Goal: Transaction & Acquisition: Purchase product/service

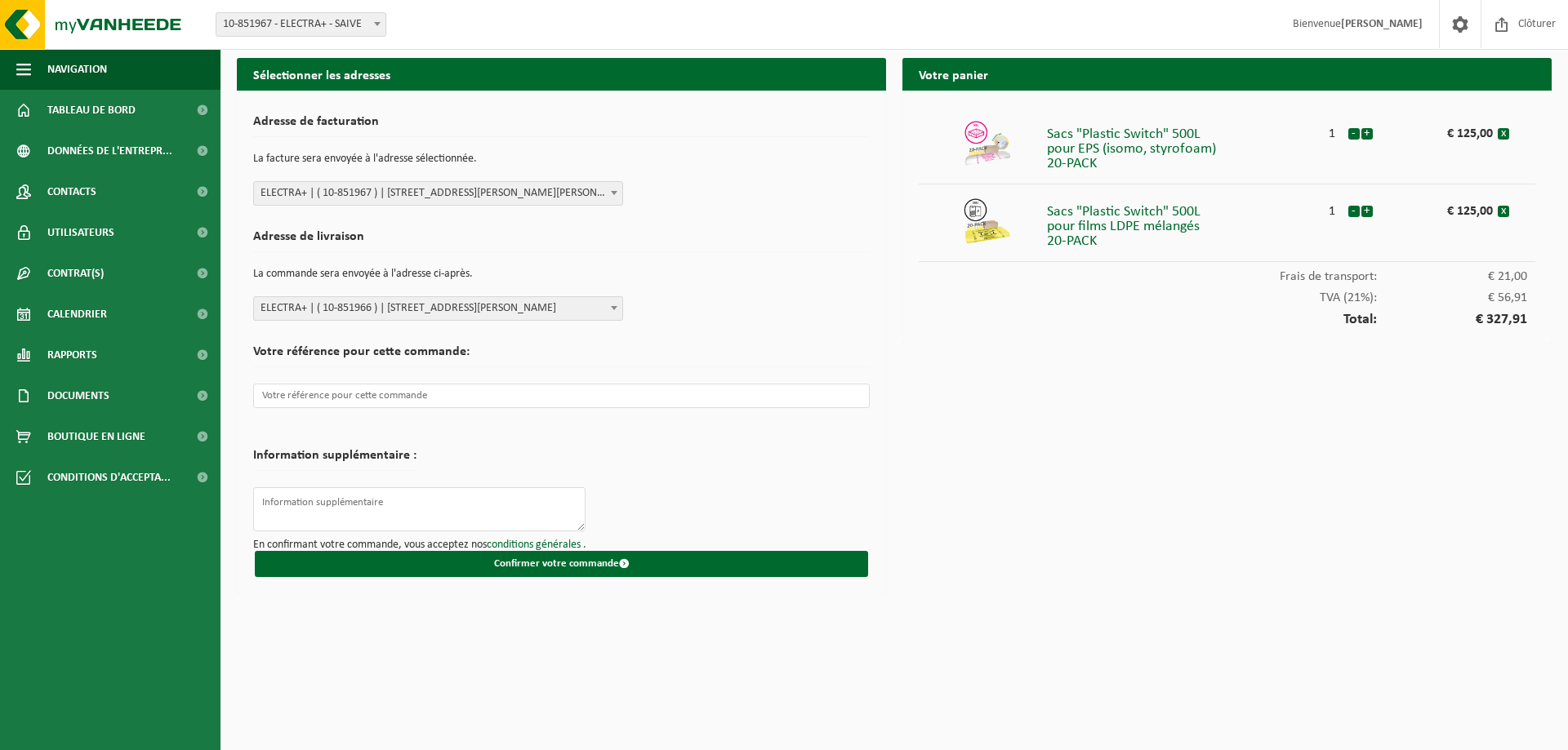
select select "97025"
select select "97024"
click at [528, 398] on input "text" at bounding box center [561, 396] width 616 height 25
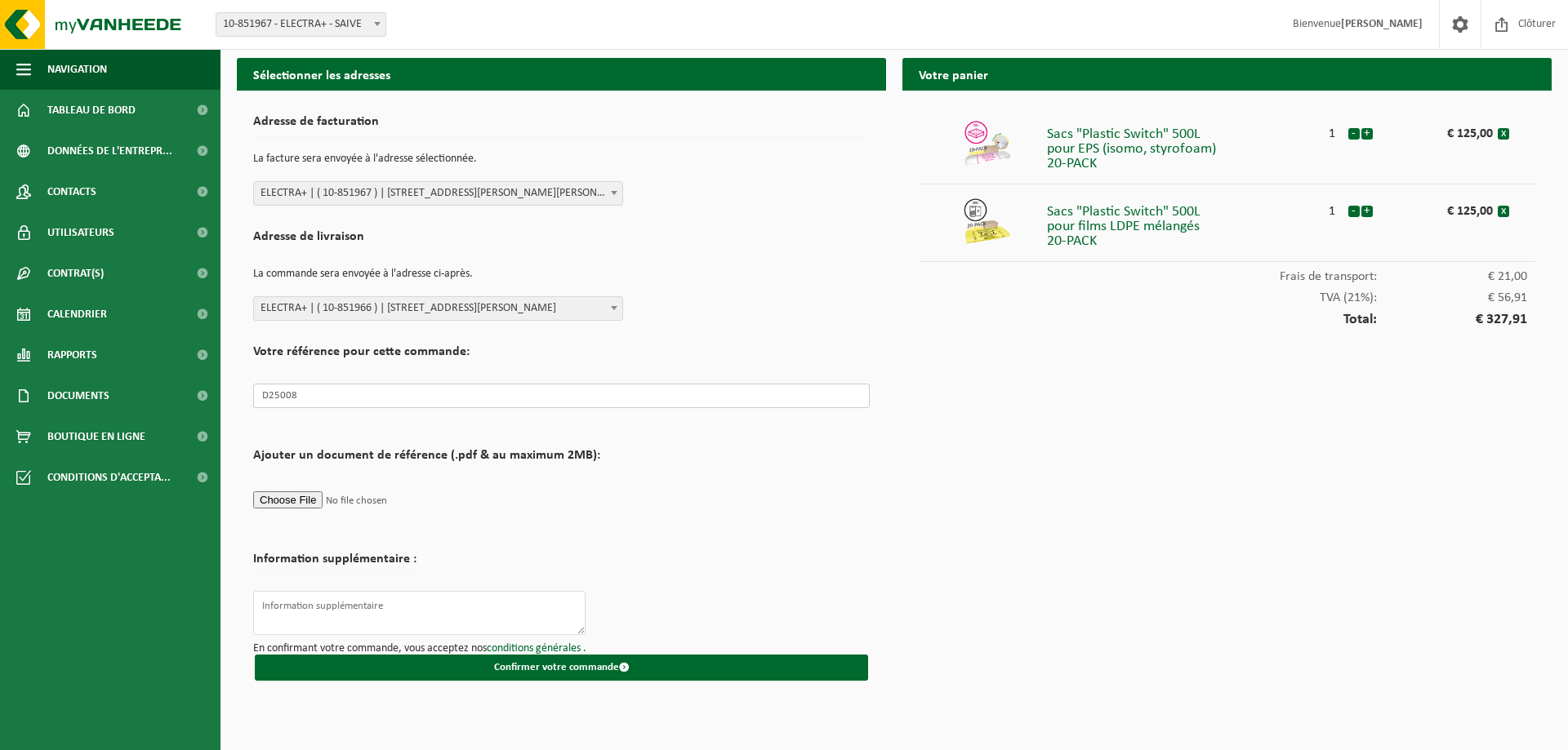
type input "D25008"
click at [676, 352] on h2 "Votre référence pour cette commande:" at bounding box center [561, 356] width 616 height 22
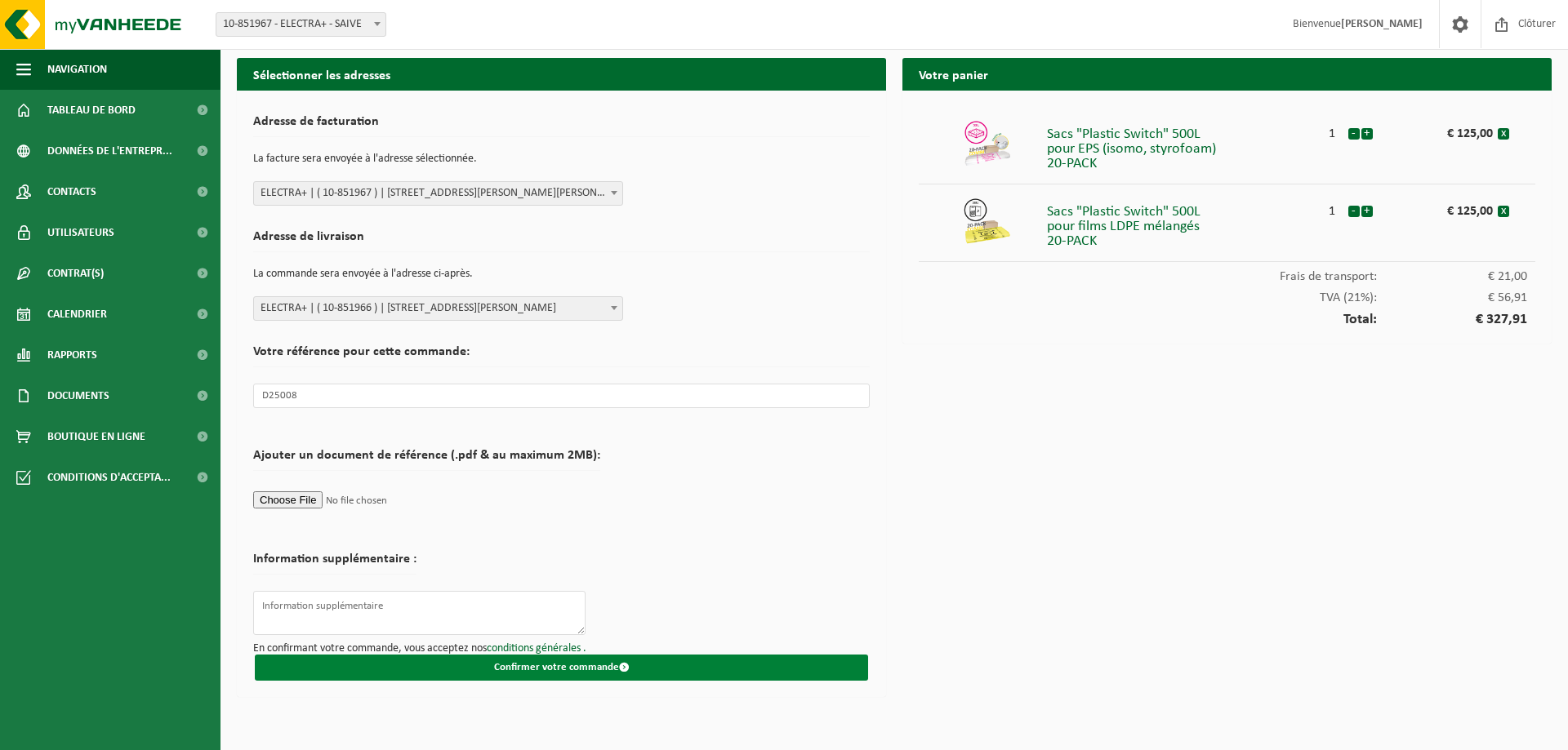
click at [560, 663] on button "Confirmer votre commande" at bounding box center [561, 668] width 613 height 26
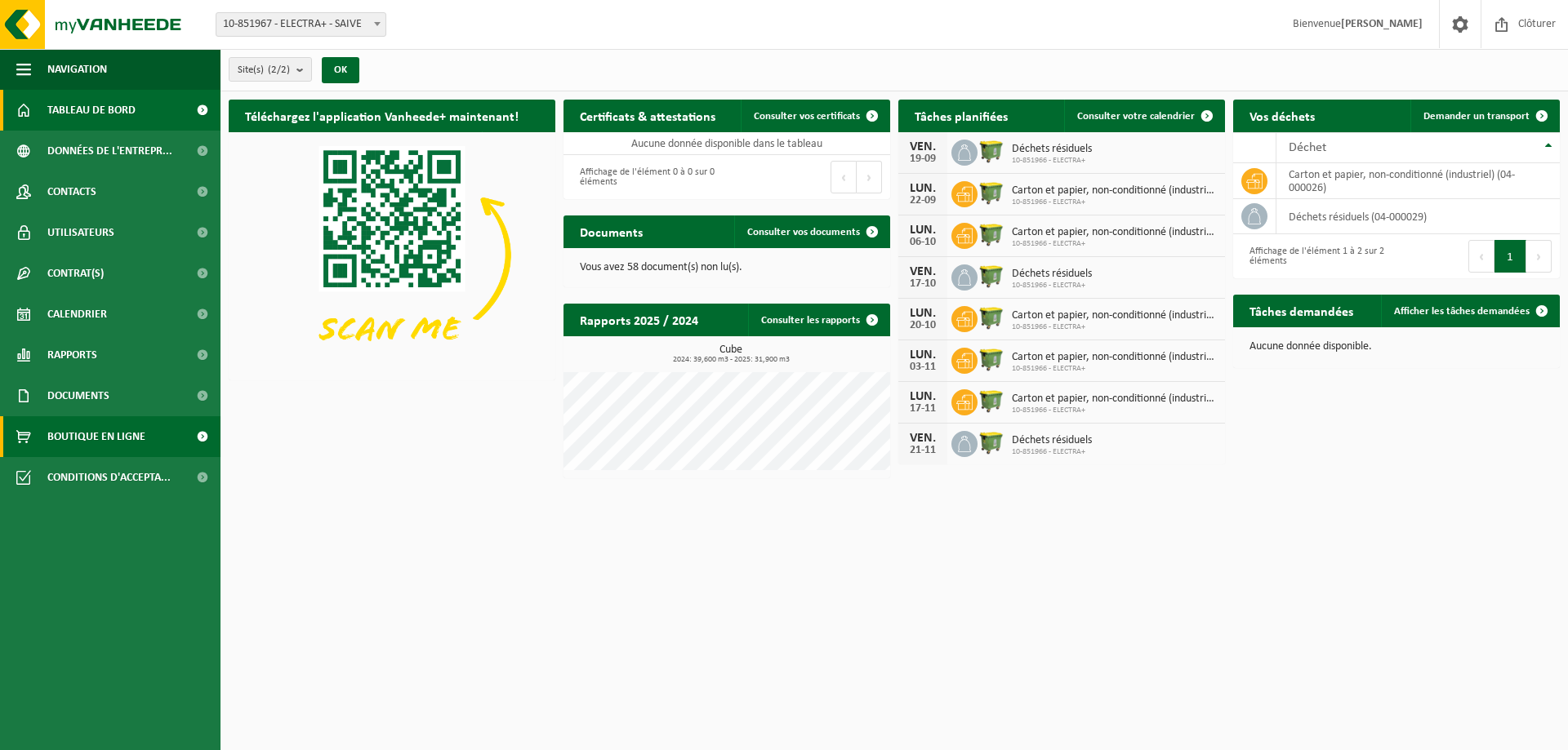
click at [142, 430] on span "Boutique en ligne" at bounding box center [96, 437] width 98 height 41
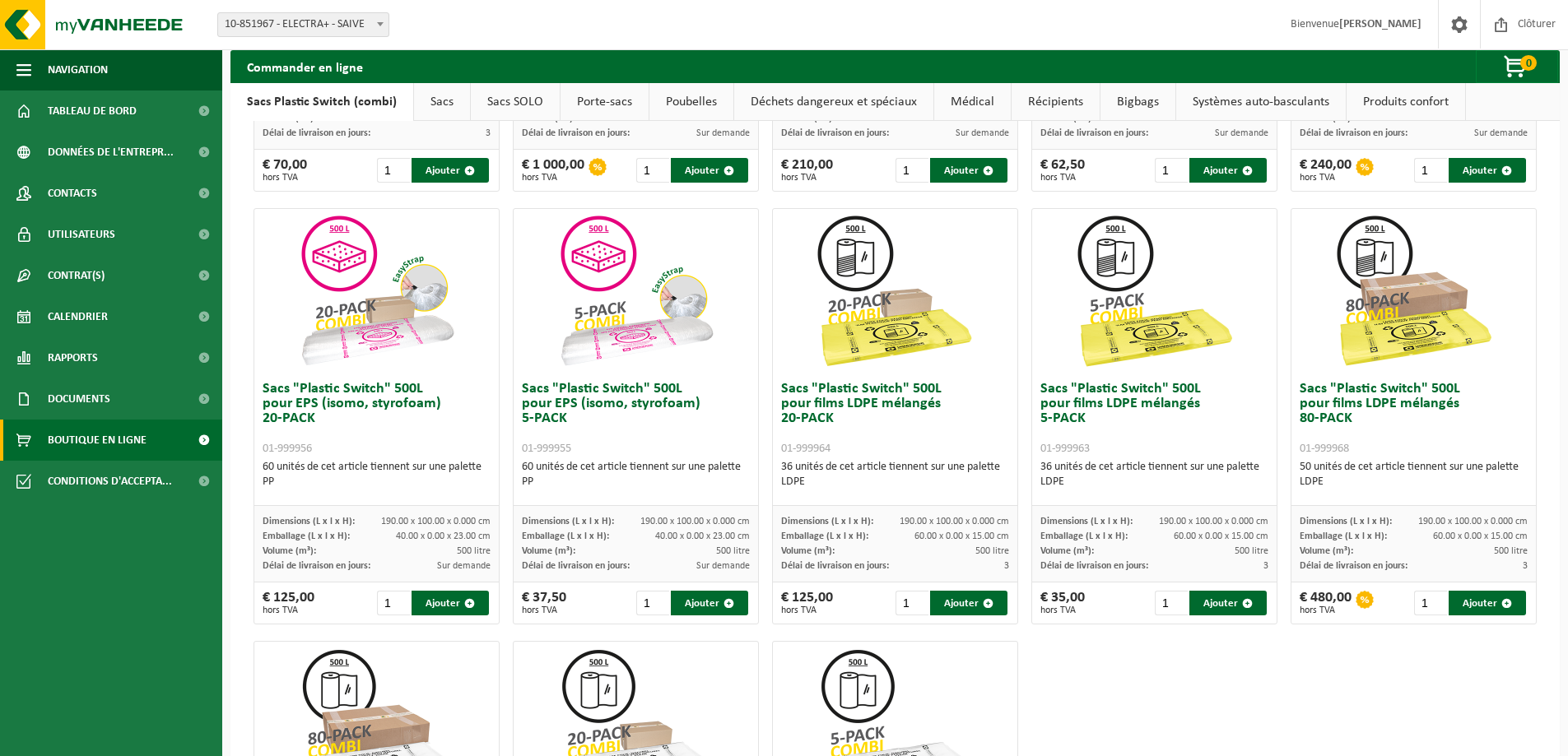
scroll to position [494, 0]
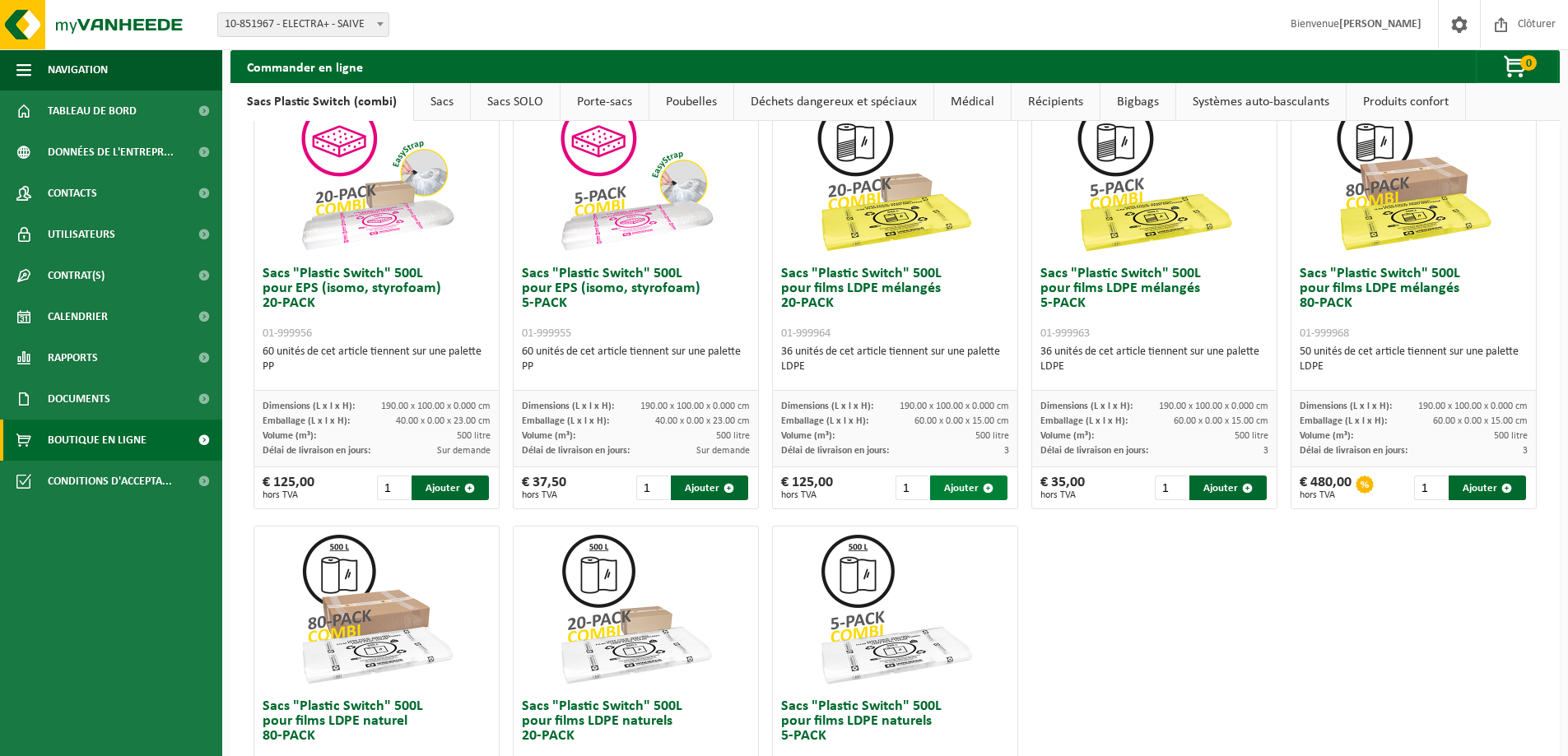
click at [981, 483] on button "Ajouter" at bounding box center [968, 488] width 77 height 25
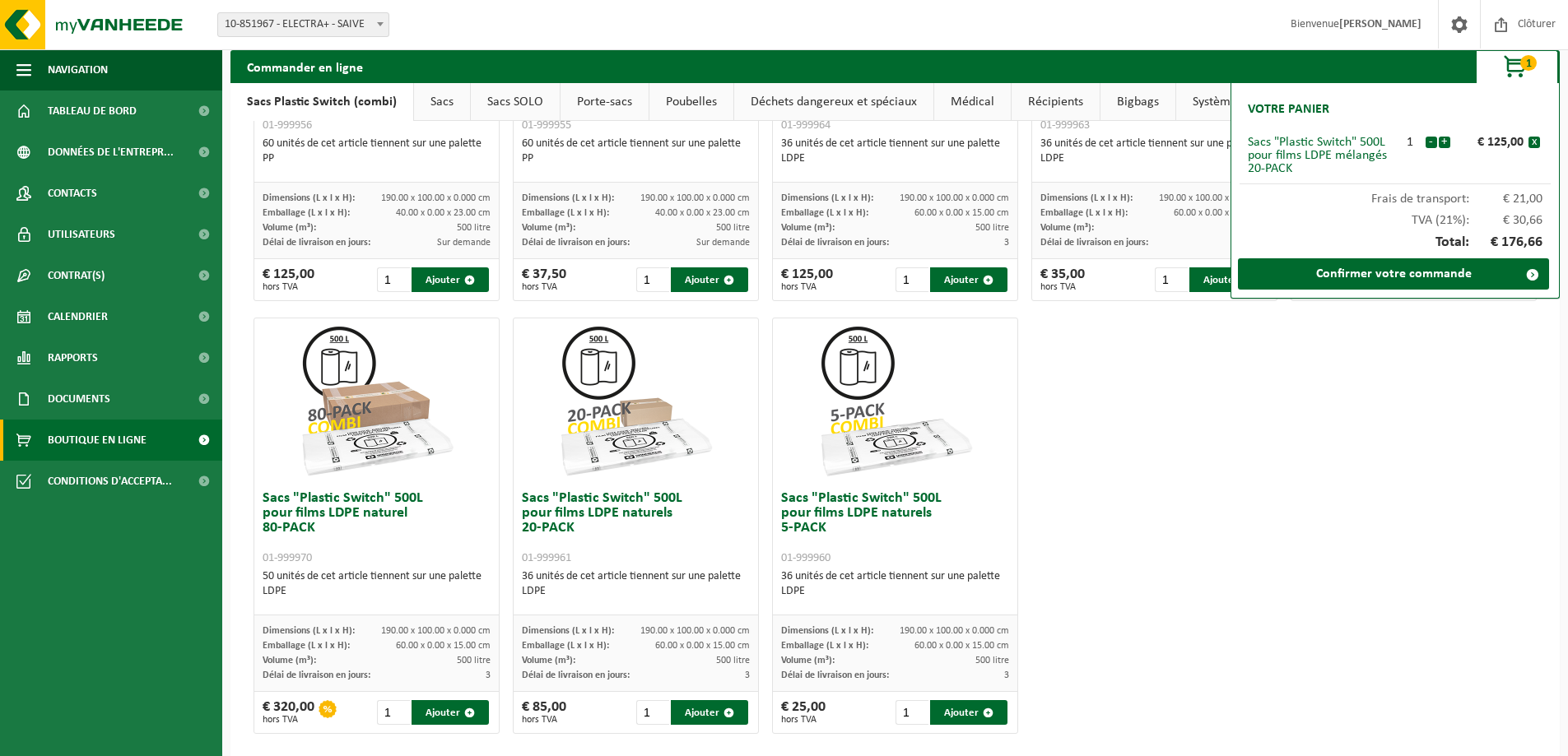
scroll to position [721, 0]
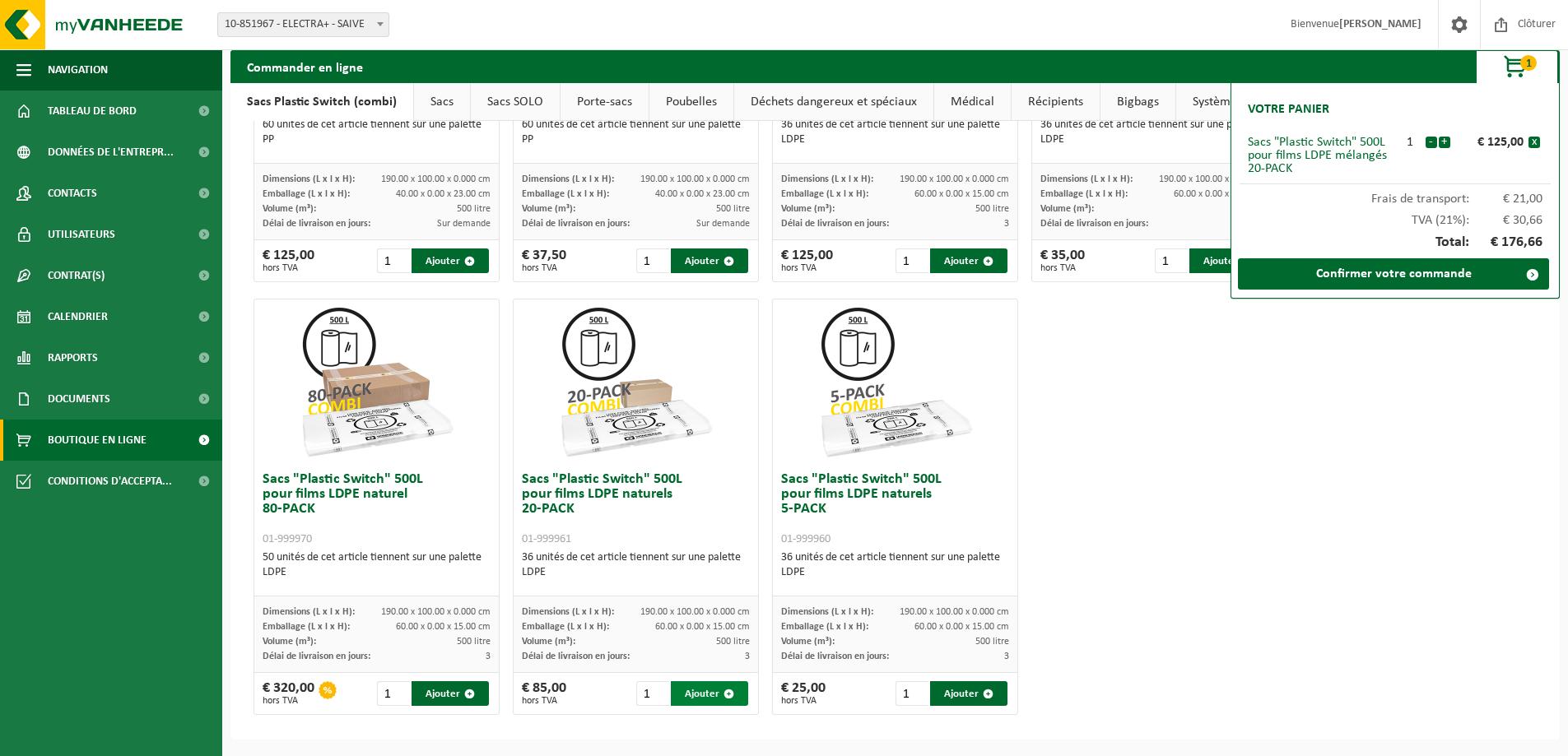
click at [710, 688] on button "Ajouter" at bounding box center [709, 694] width 77 height 25
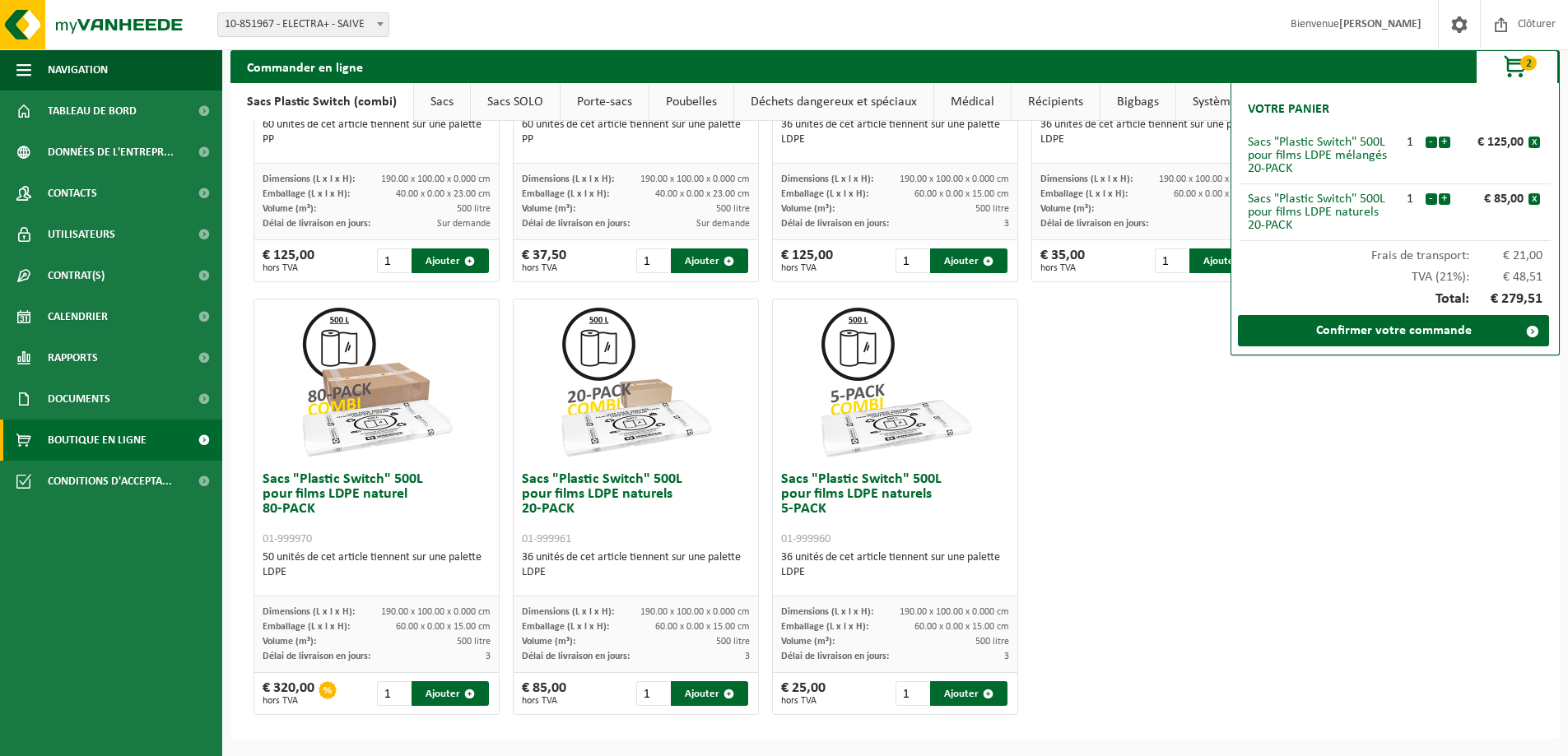
click at [595, 399] on img at bounding box center [636, 382] width 165 height 165
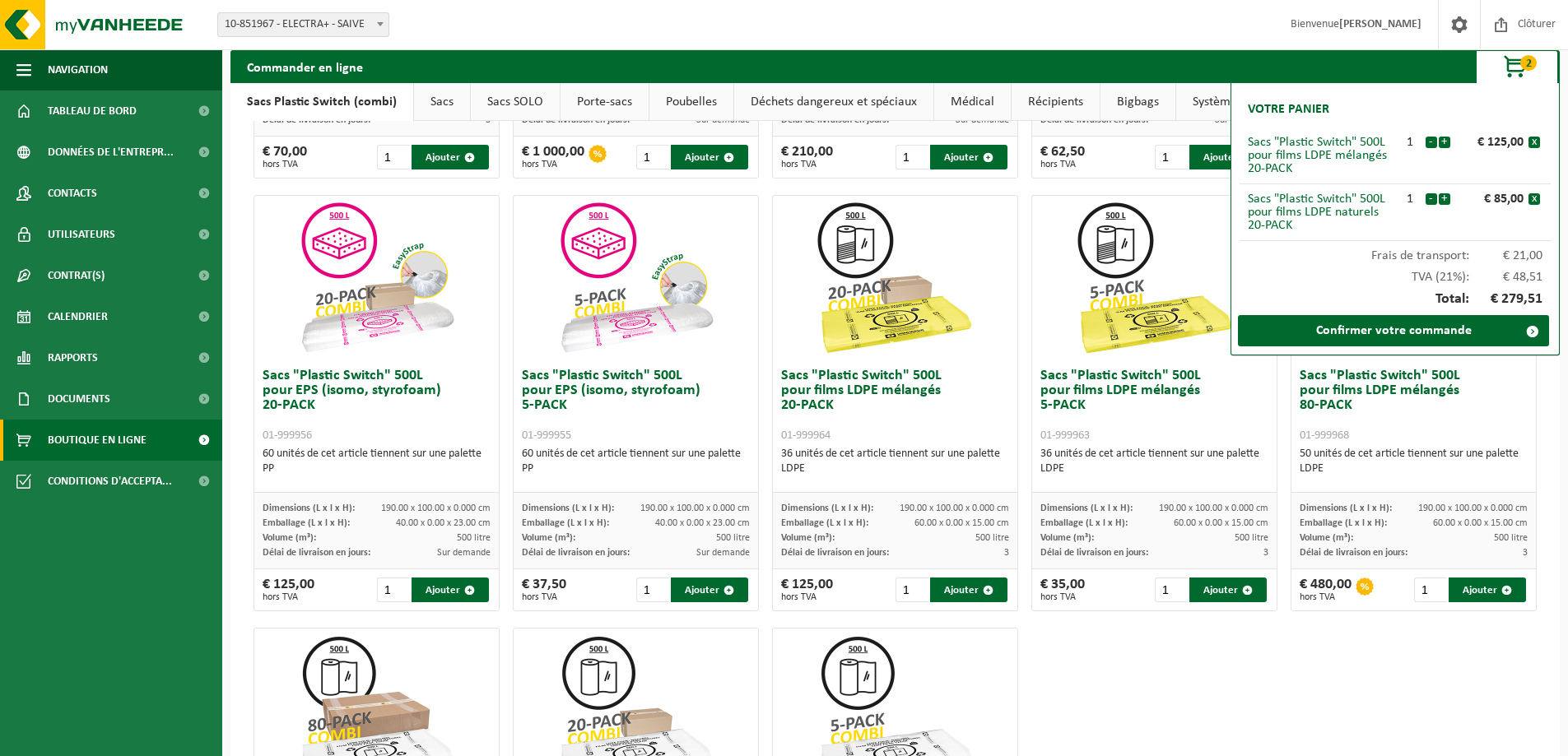
scroll to position [412, 0]
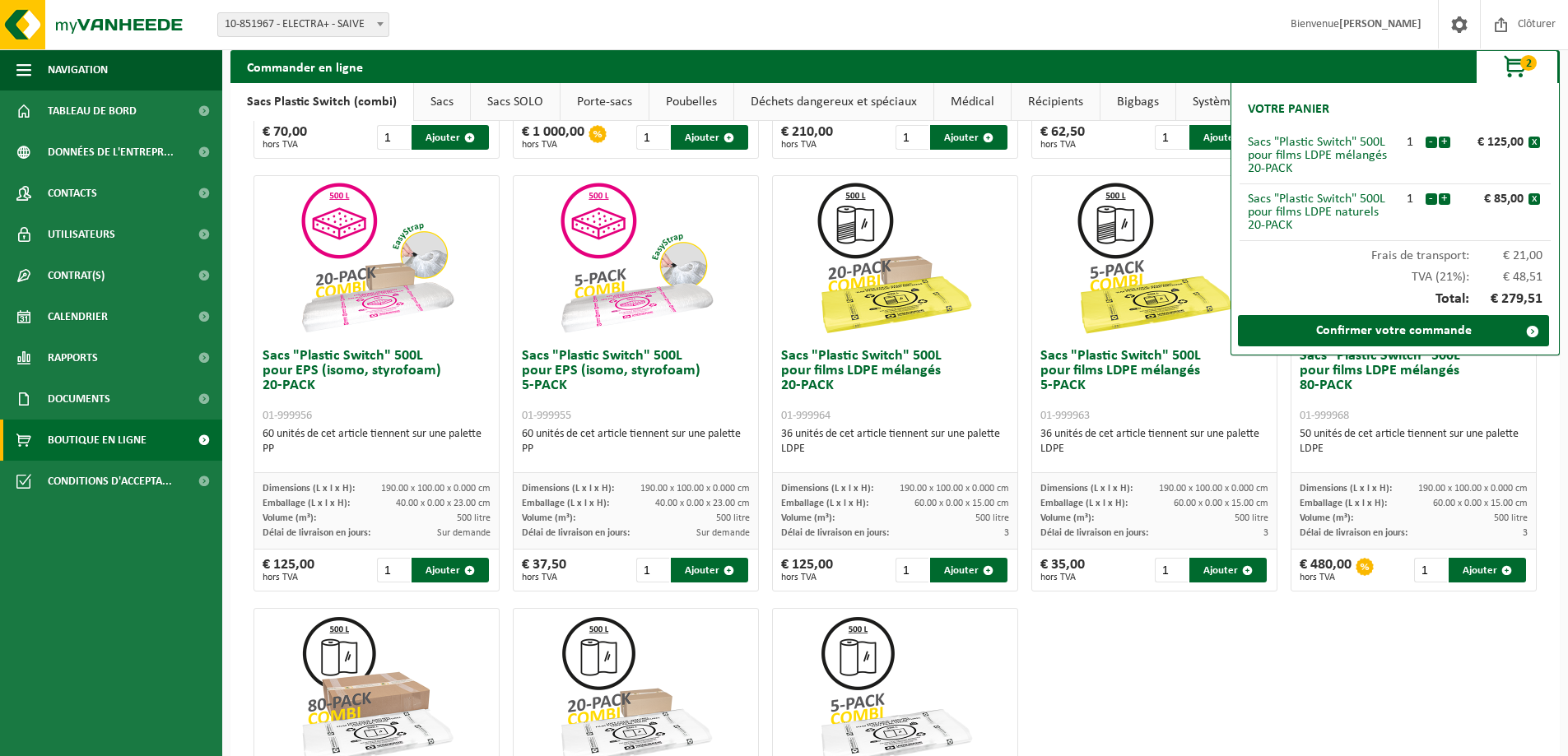
click at [452, 103] on link "Sacs" at bounding box center [442, 102] width 56 height 38
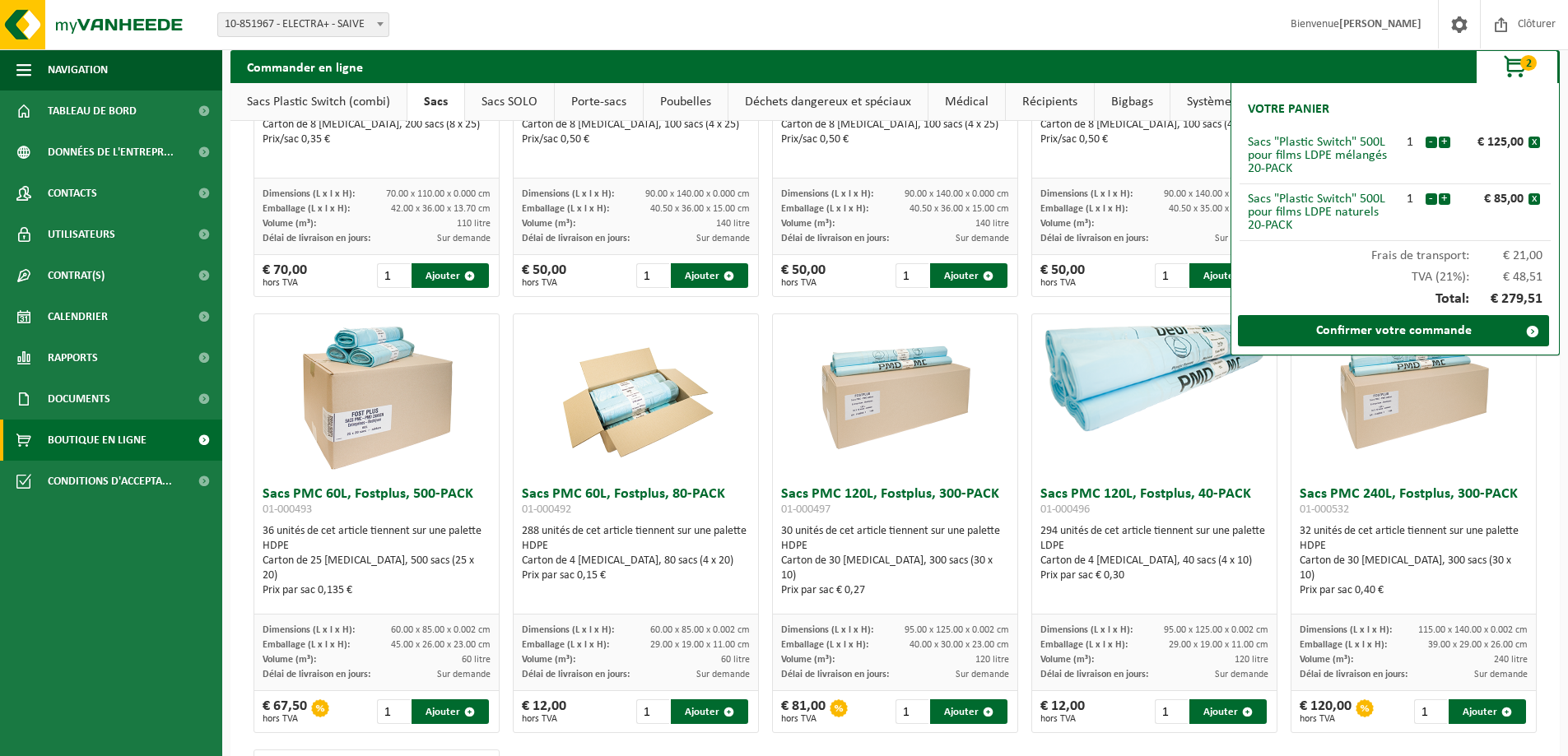
click at [340, 93] on link "Sacs Plastic Switch (combi)" at bounding box center [318, 102] width 176 height 38
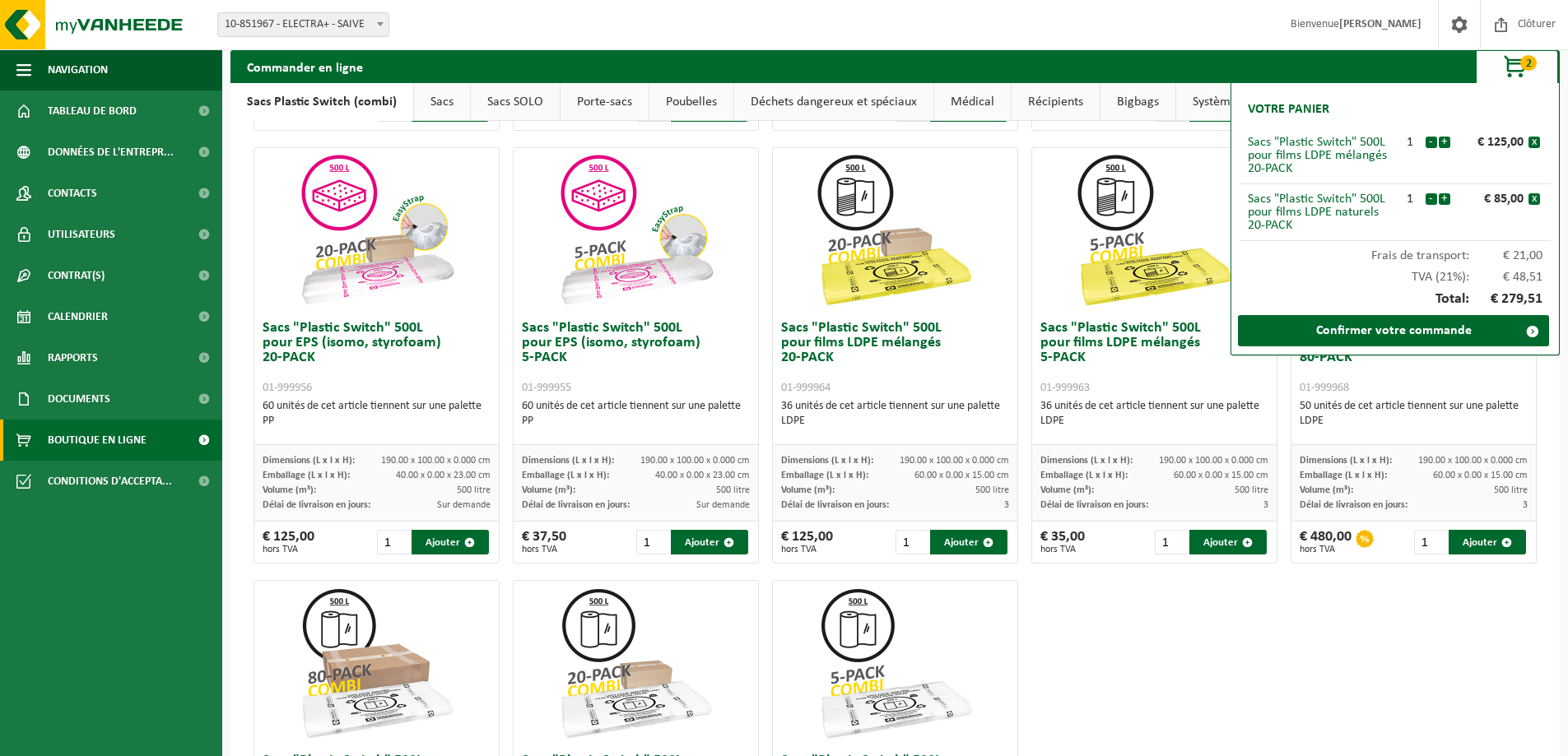
scroll to position [310, 0]
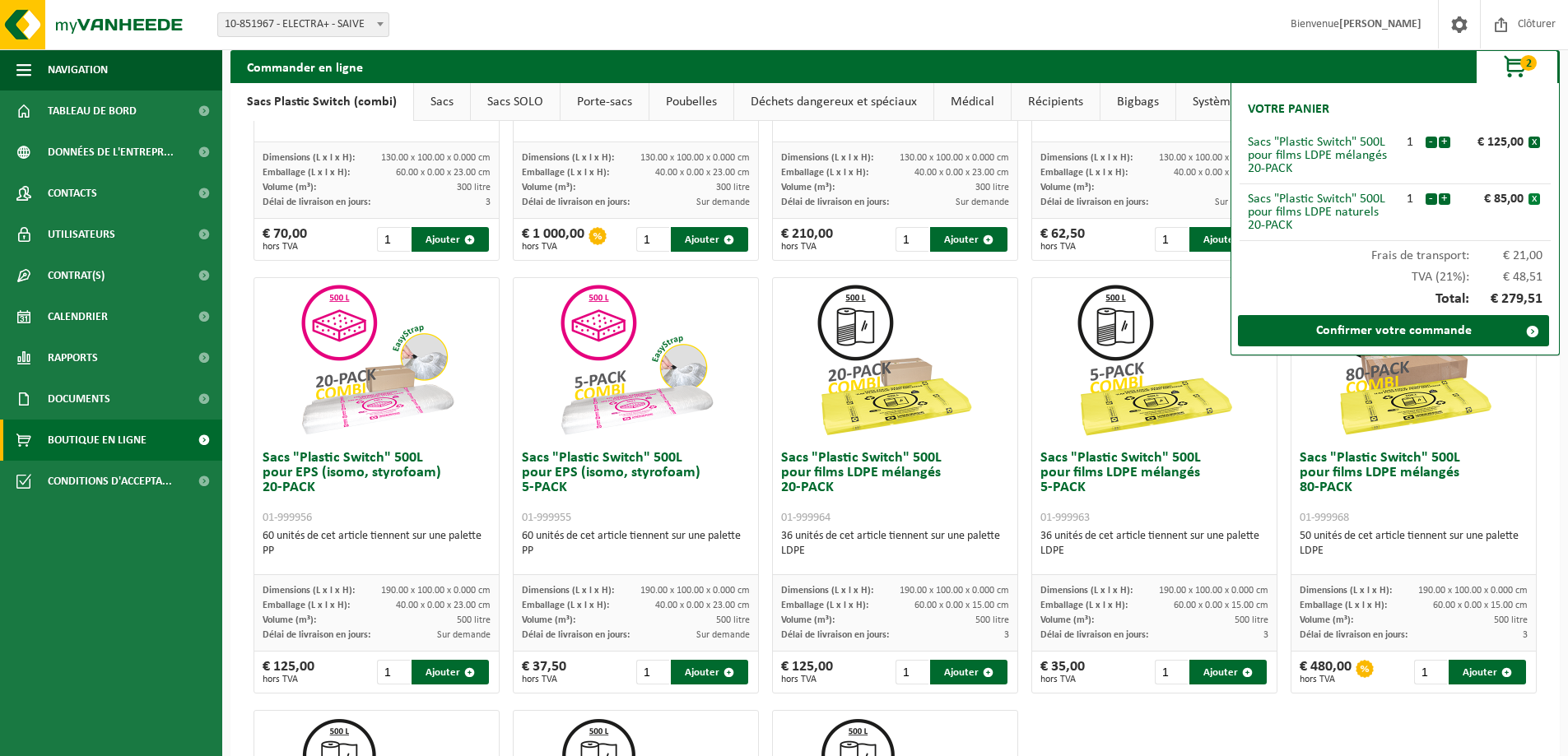
click at [1531, 200] on button "x" at bounding box center [1535, 200] width 12 height 12
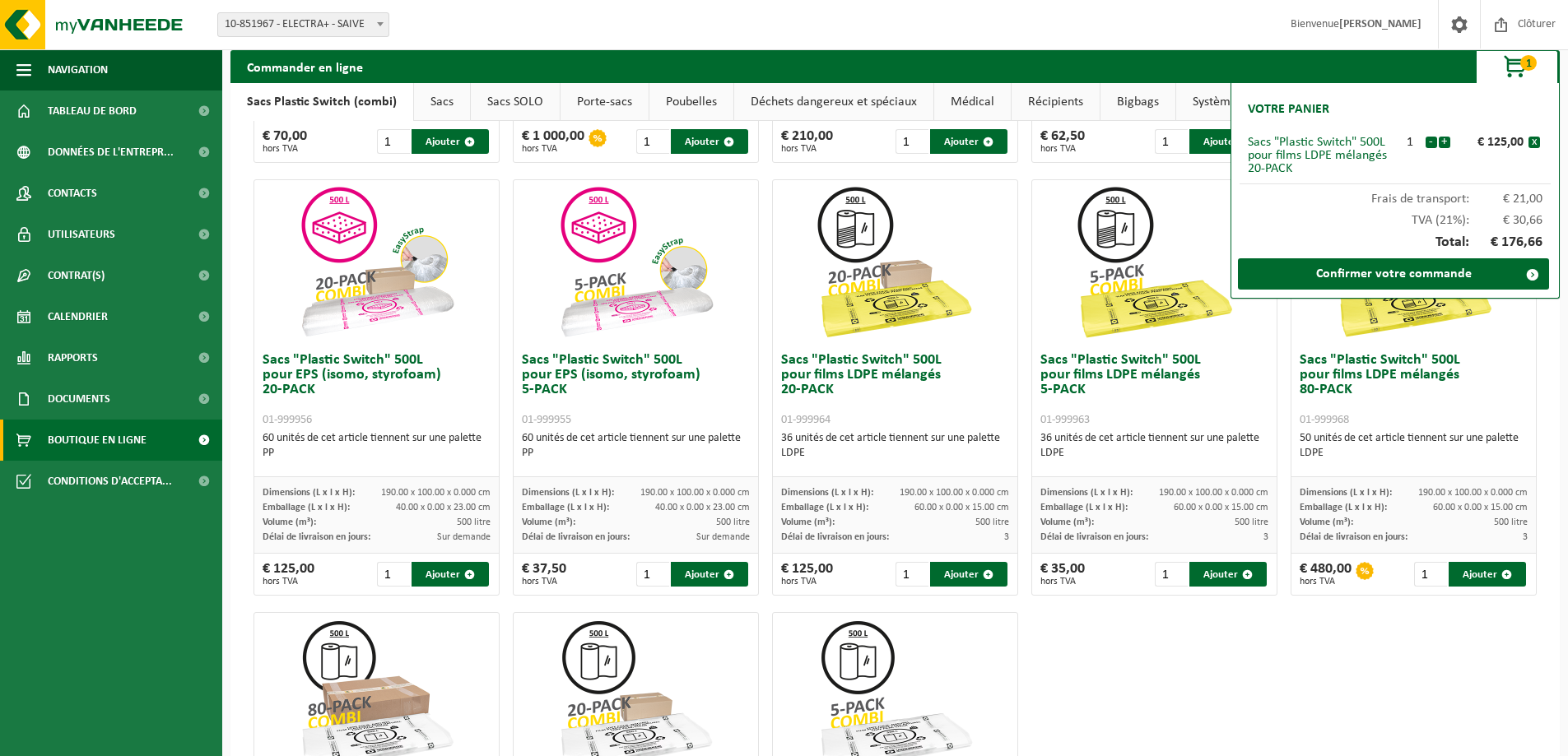
scroll to position [392, 0]
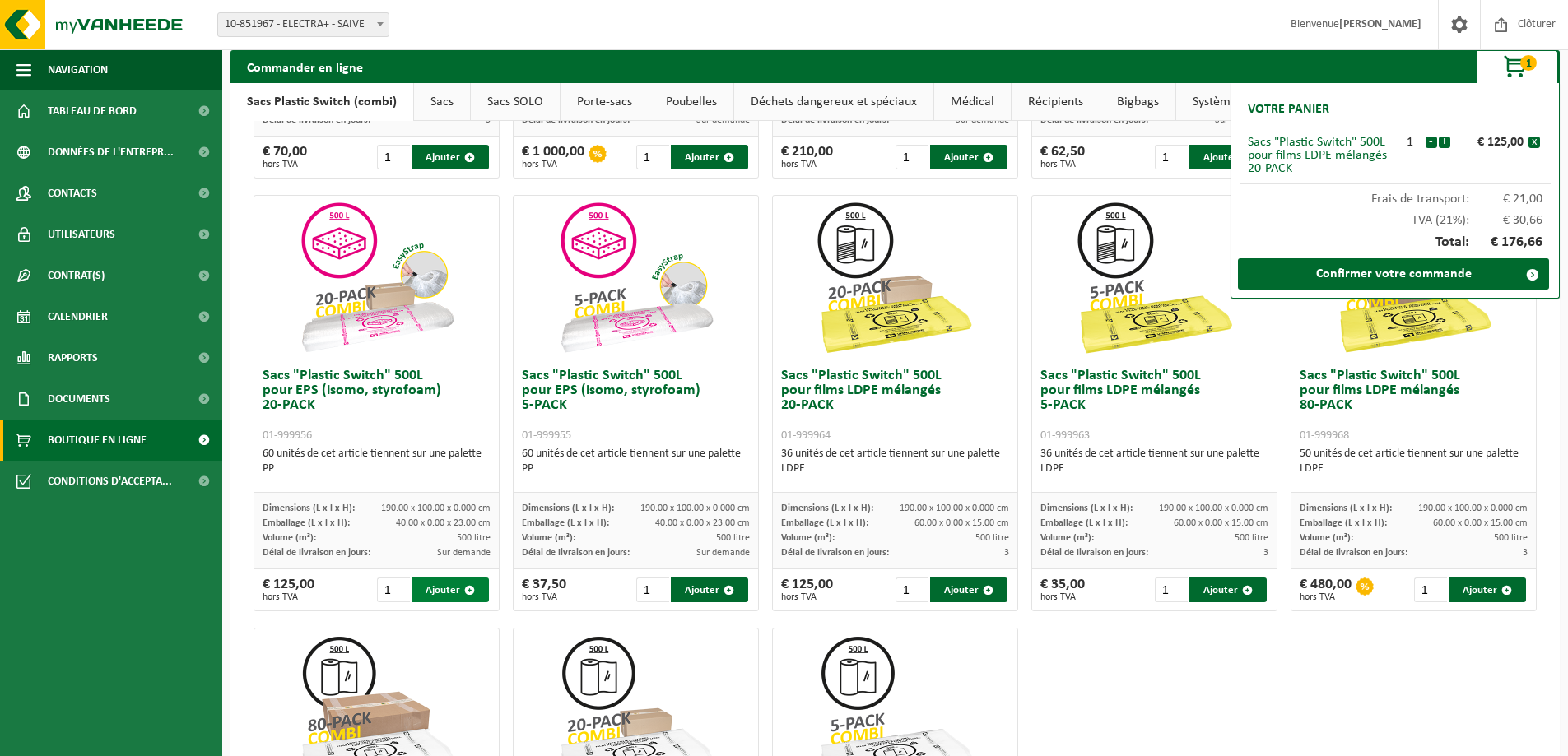
click at [456, 590] on button "Ajouter" at bounding box center [450, 590] width 77 height 25
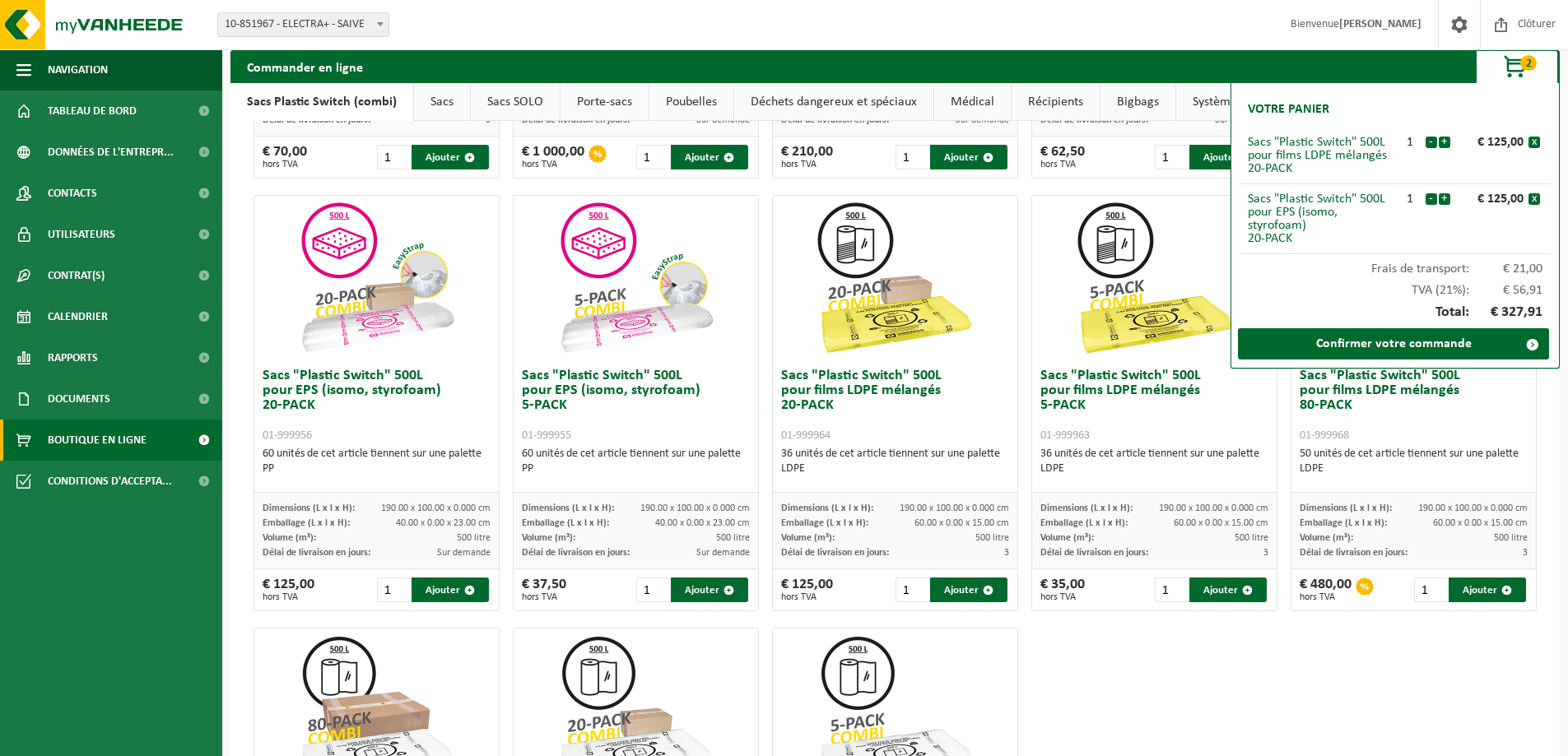
click at [1338, 262] on div "Frais de transport: € 21,00" at bounding box center [1396, 265] width 311 height 22
click at [1347, 337] on link "Confirmer votre commande" at bounding box center [1394, 344] width 311 height 31
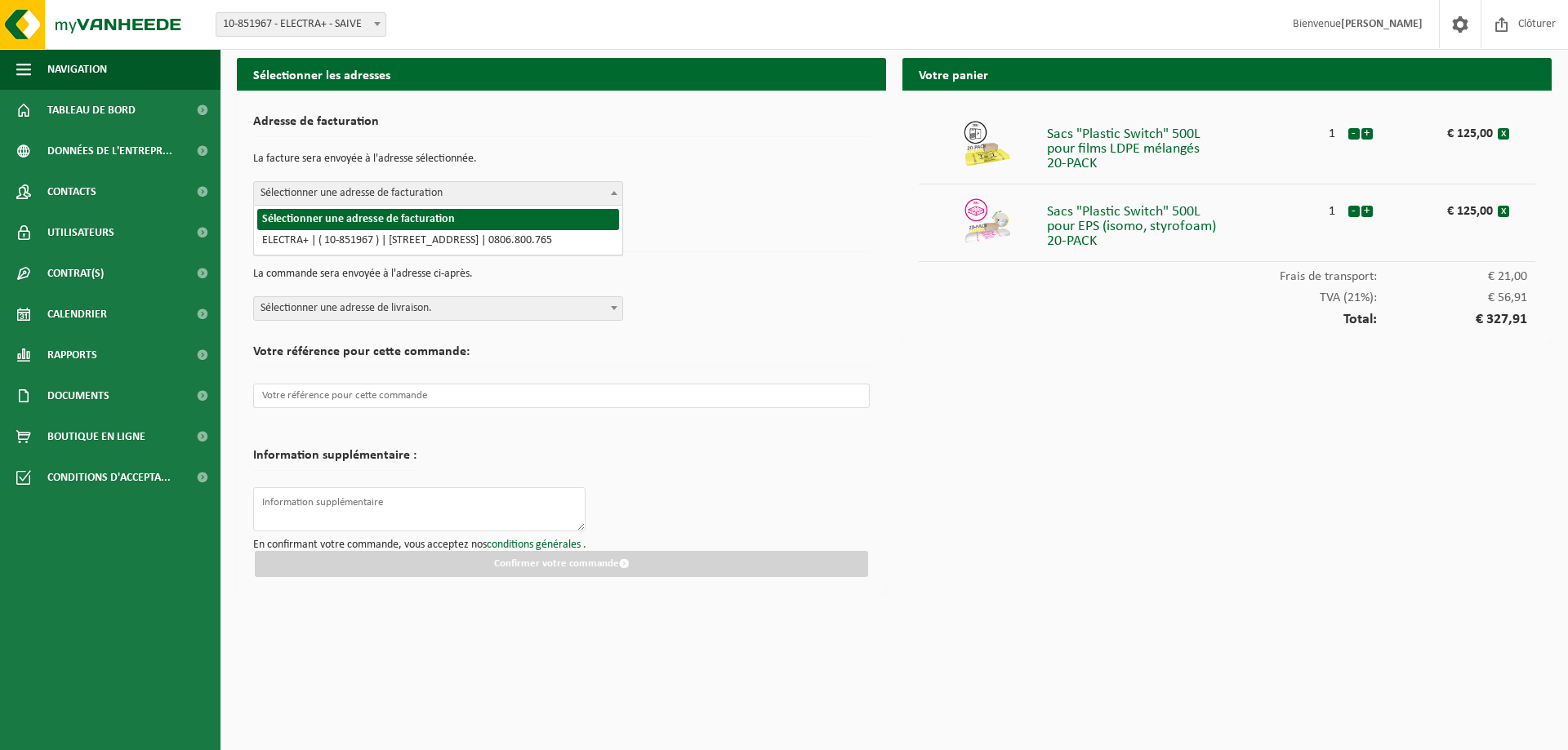
click at [459, 199] on span "Sélectionner une adresse de facturation" at bounding box center [438, 194] width 368 height 23
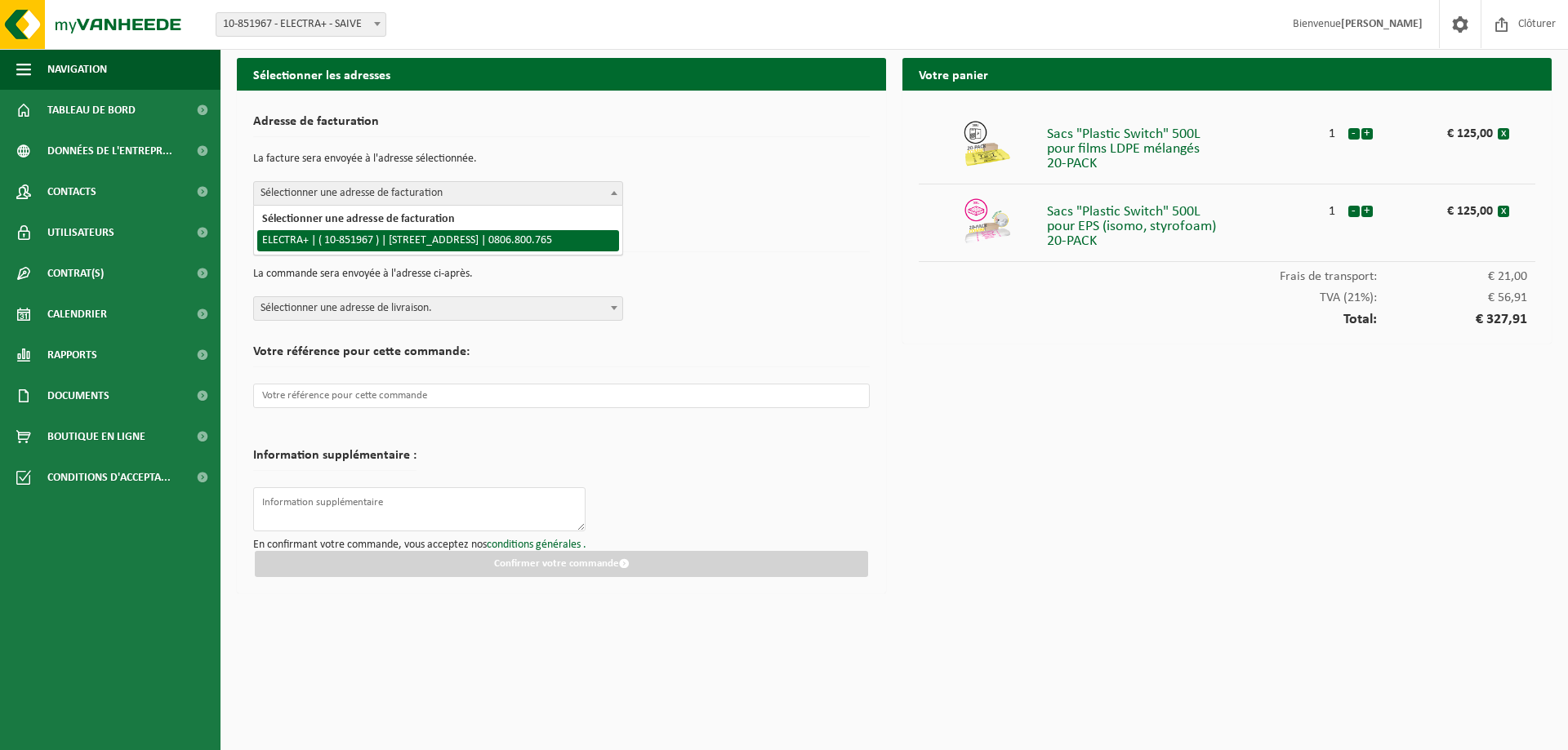
drag, startPoint x: 466, startPoint y: 239, endPoint x: 467, endPoint y: 260, distance: 21.0
select select "97025"
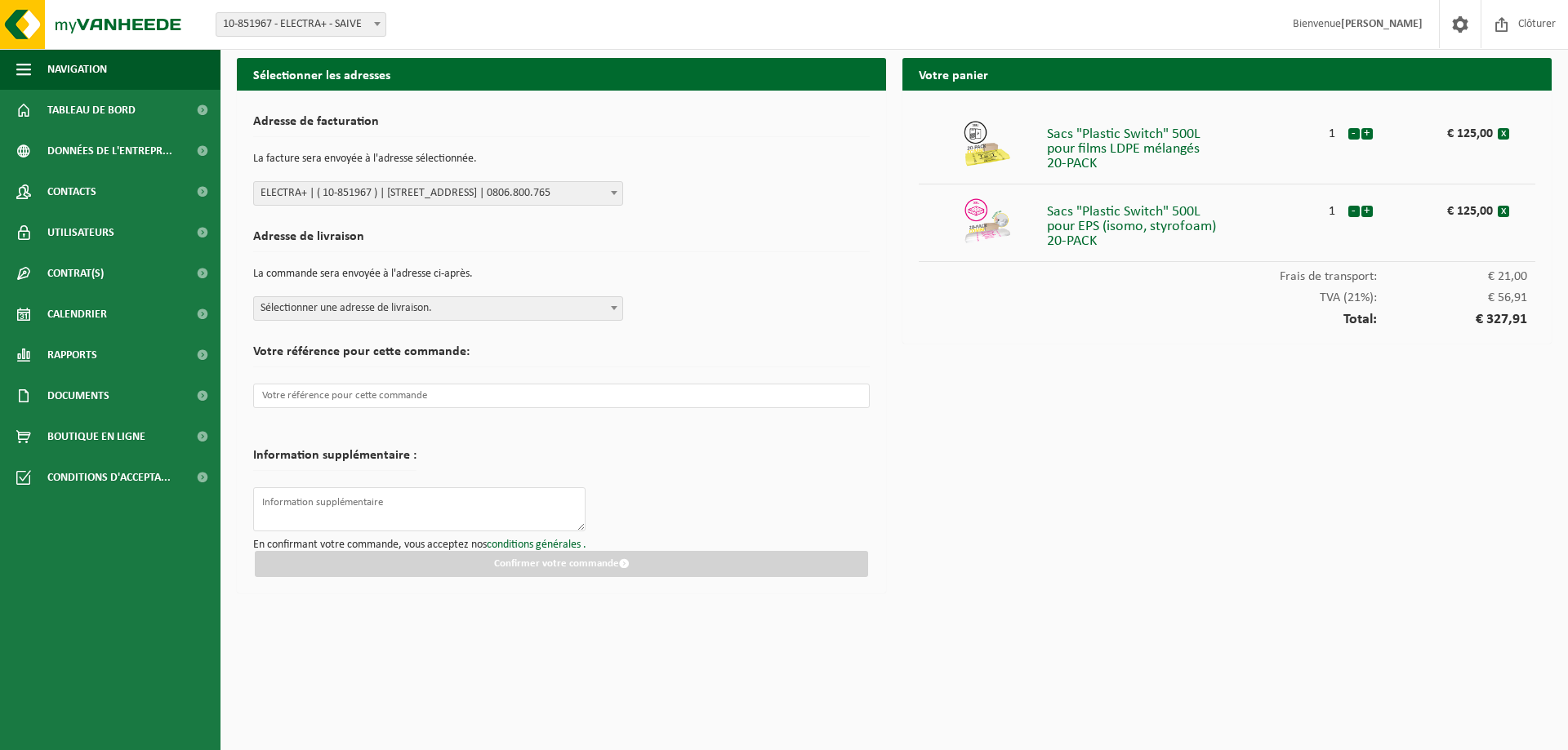
click at [470, 313] on span "Sélectionner une adresse de livraison." at bounding box center [438, 309] width 368 height 23
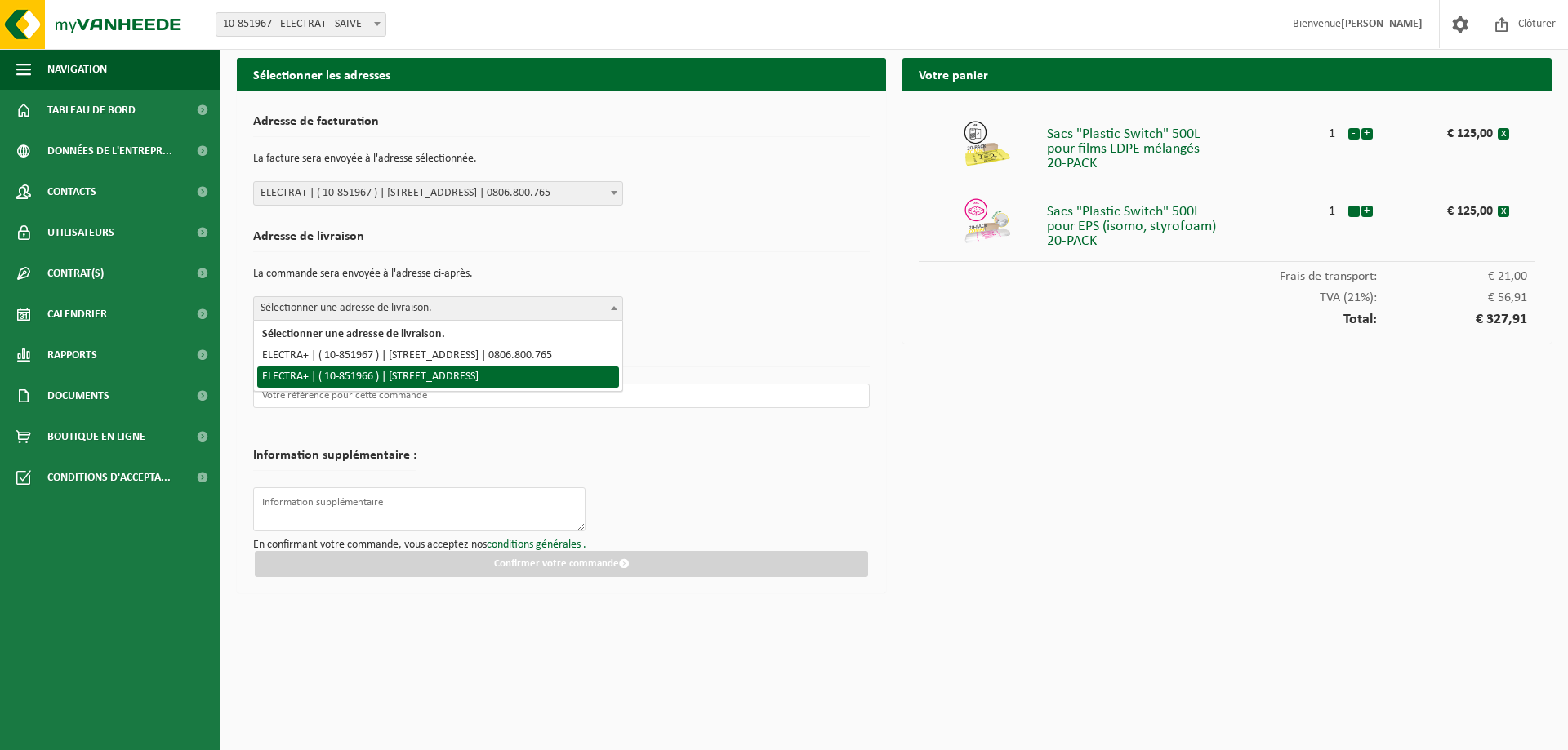
select select "97024"
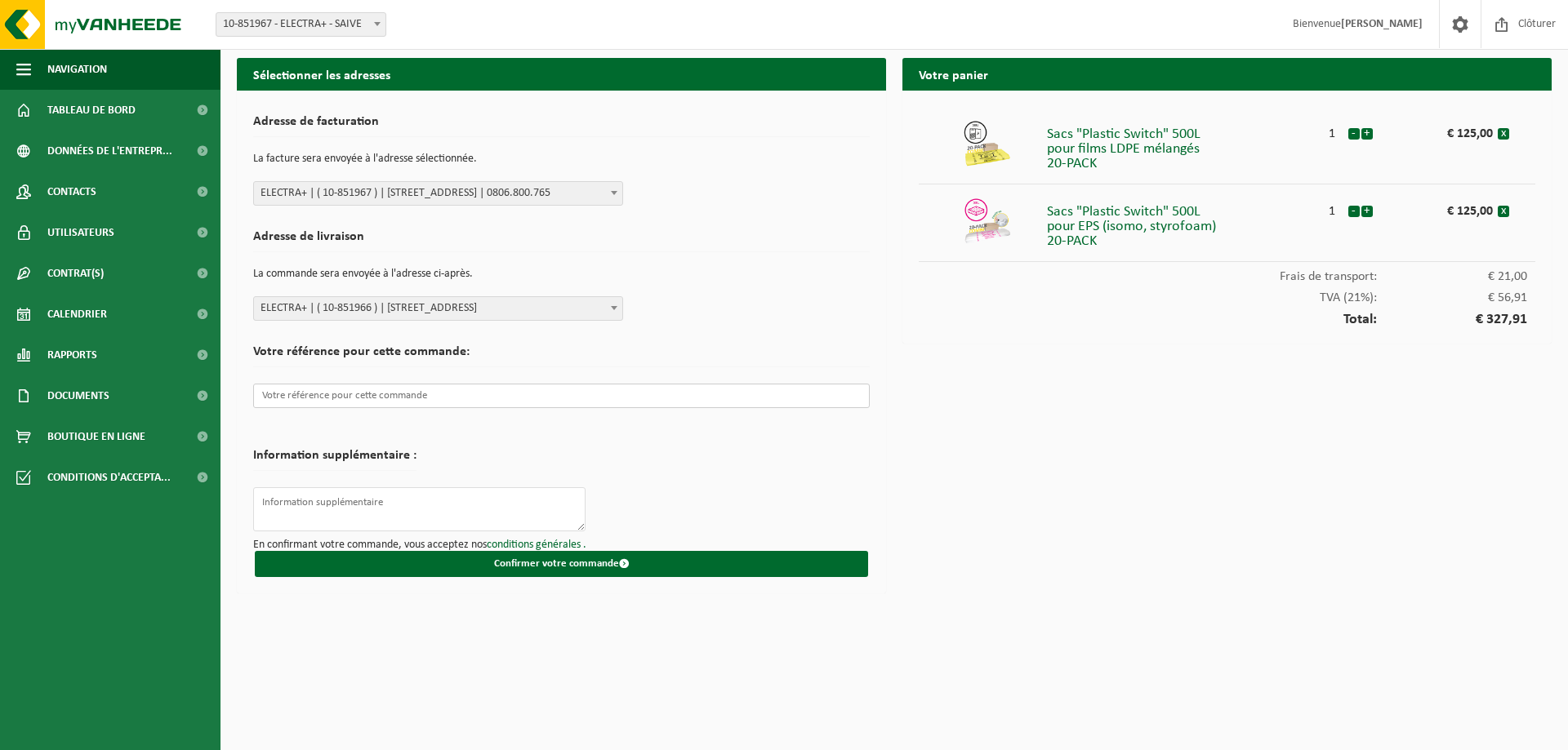
click at [471, 393] on input "text" at bounding box center [561, 396] width 616 height 25
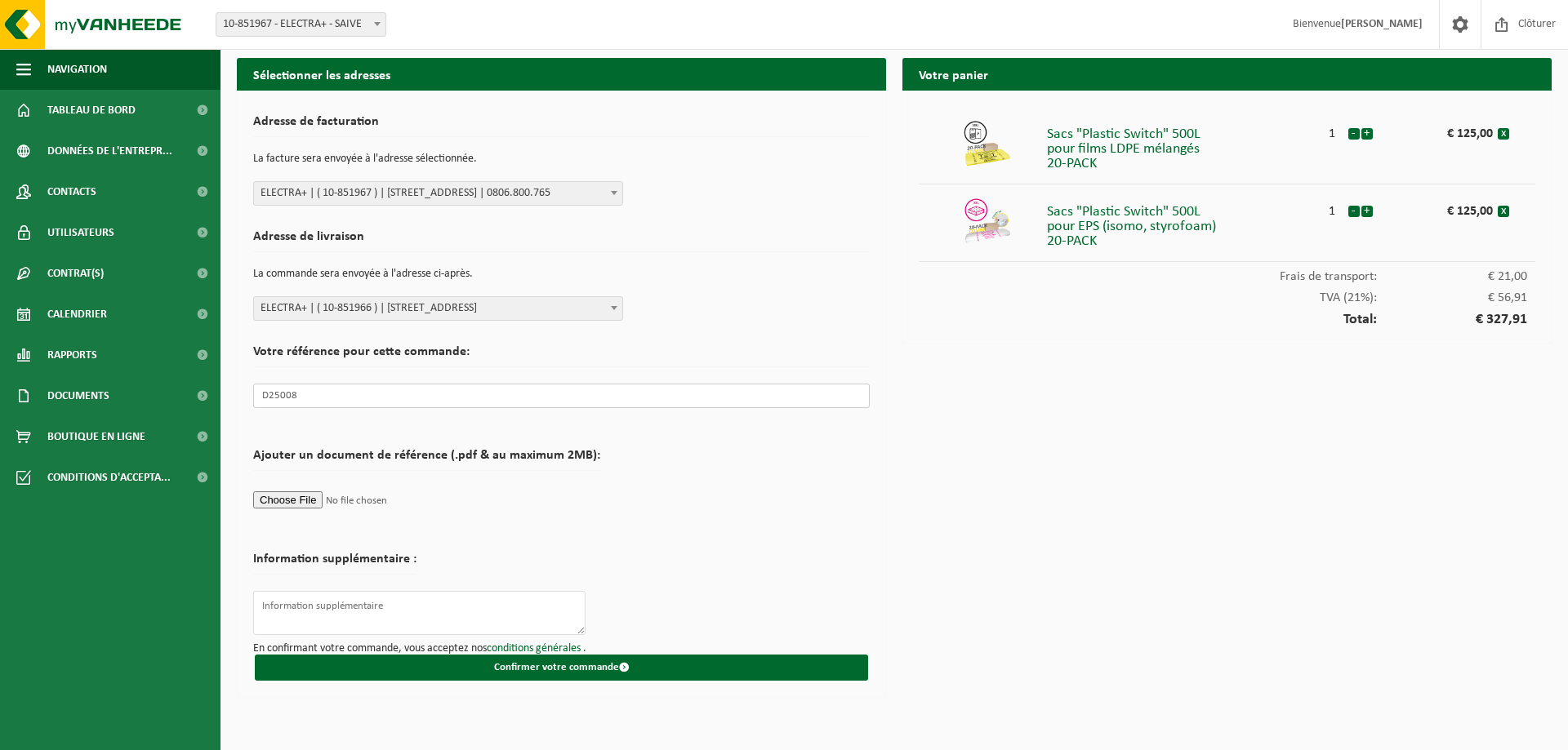
type input "D25008"
click at [635, 451] on form "Adresse de facturation La facture sera envoyée à l'adresse sélectionnée. Sélect…" at bounding box center [561, 393] width 616 height 574
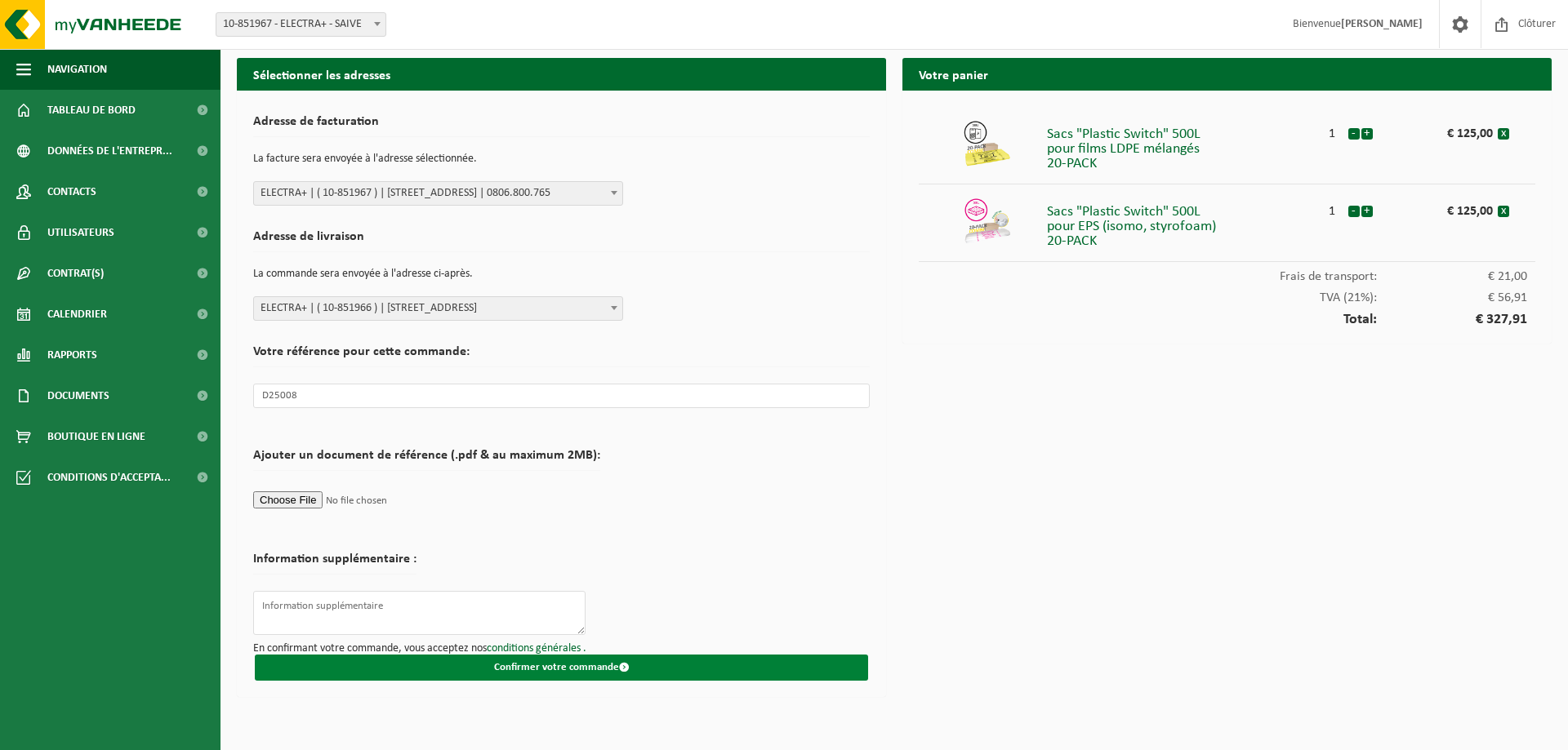
click at [588, 665] on button "Confirmer votre commande" at bounding box center [561, 668] width 613 height 26
